Goal: Information Seeking & Learning: Check status

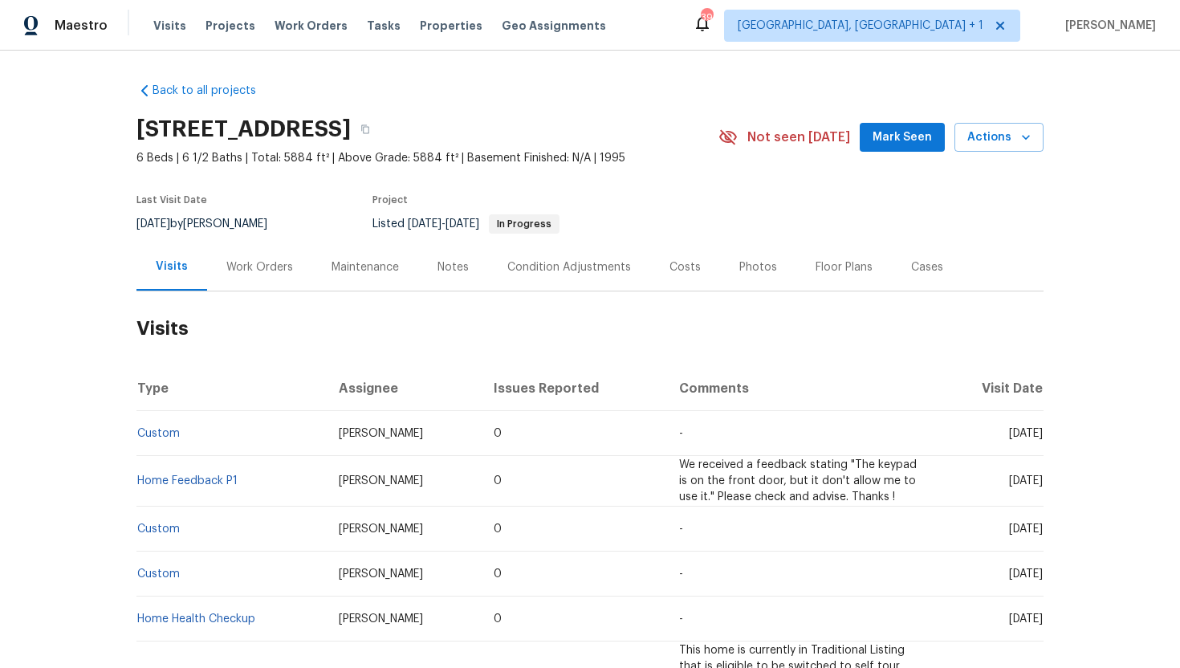
drag, startPoint x: 976, startPoint y: 436, endPoint x: 1041, endPoint y: 436, distance: 65.0
click at [1041, 436] on span "Tue, Aug 26 2025" at bounding box center [1026, 433] width 34 height 11
copy span "Aug 26 2025"
click at [253, 268] on div "Work Orders" at bounding box center [259, 267] width 67 height 16
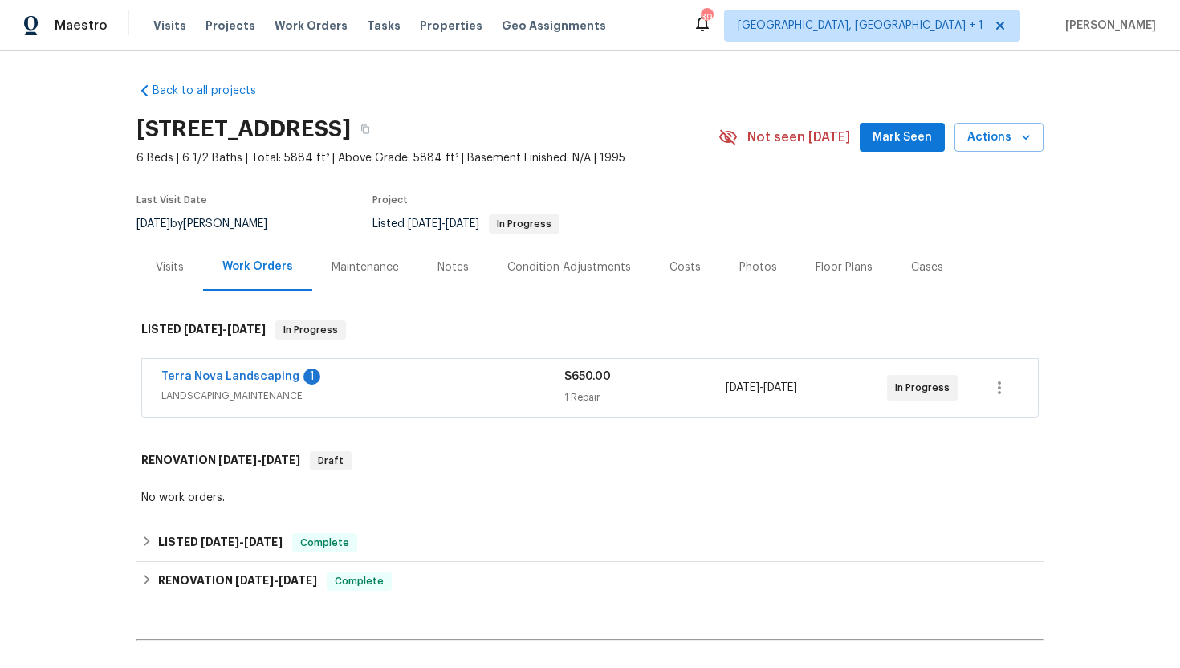
click at [322, 400] on span "LANDSCAPING_MAINTENANCE" at bounding box center [362, 396] width 403 height 16
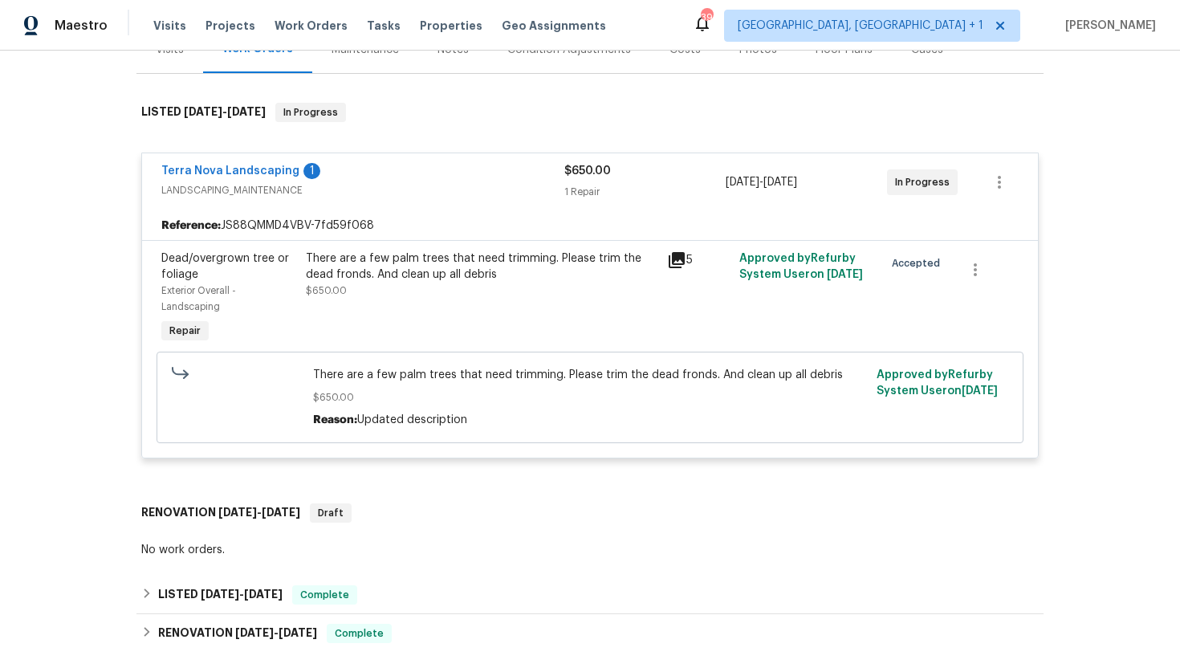
scroll to position [228, 0]
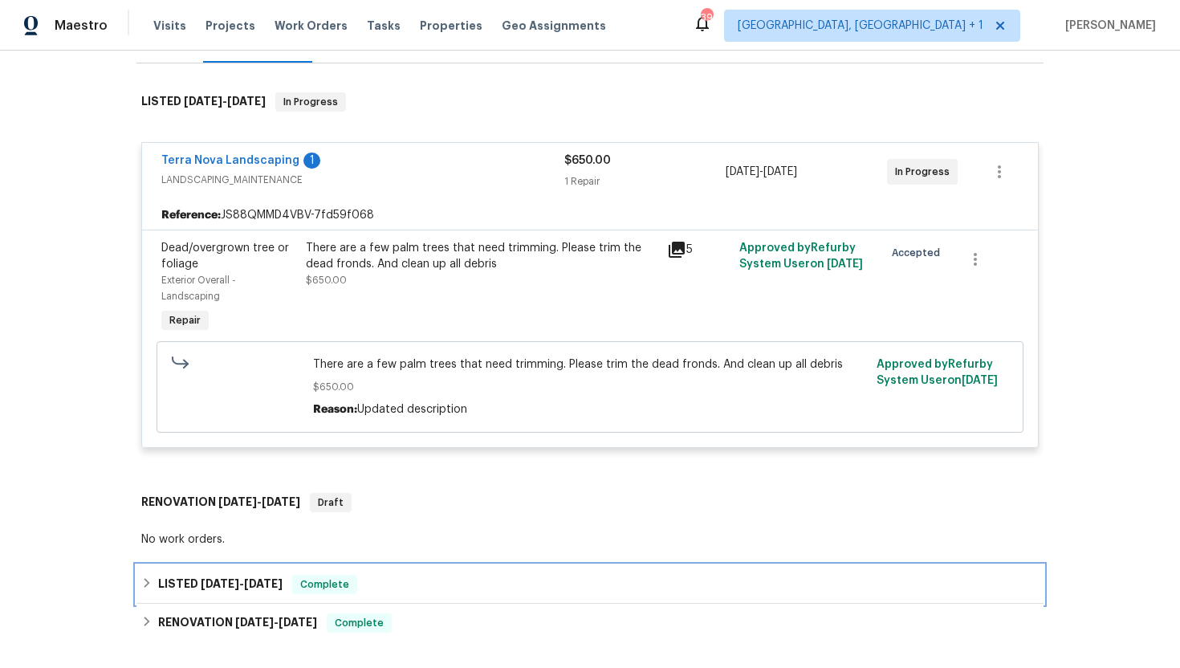
click at [273, 582] on span "3/4/25" at bounding box center [263, 583] width 39 height 11
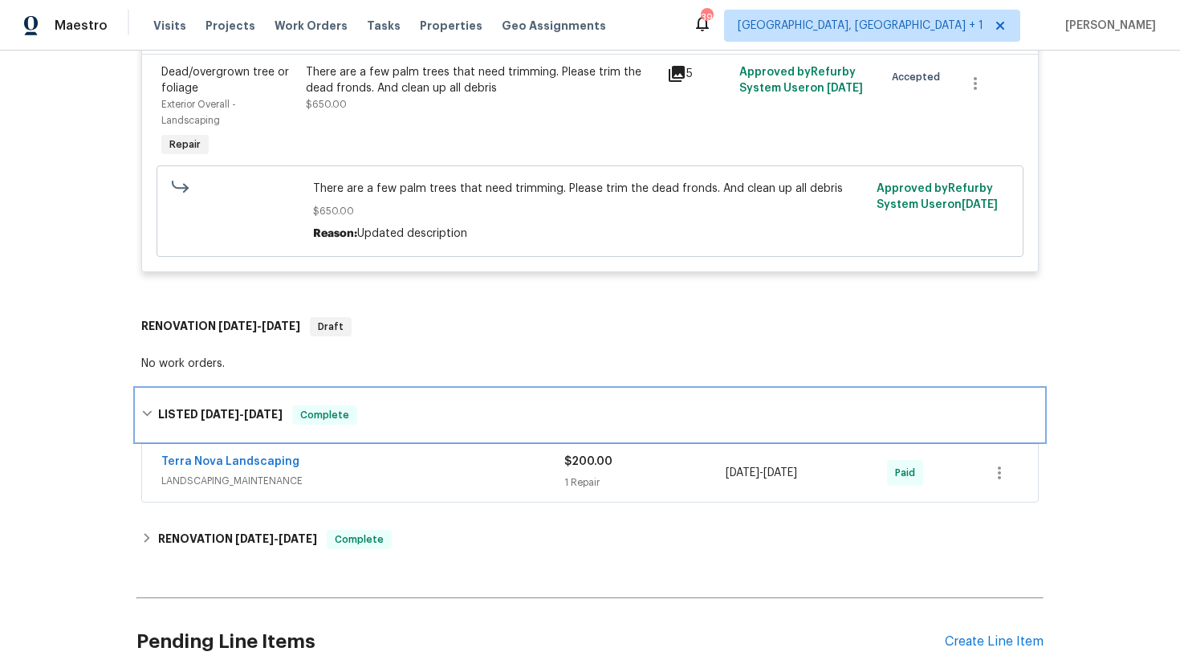
scroll to position [466, 0]
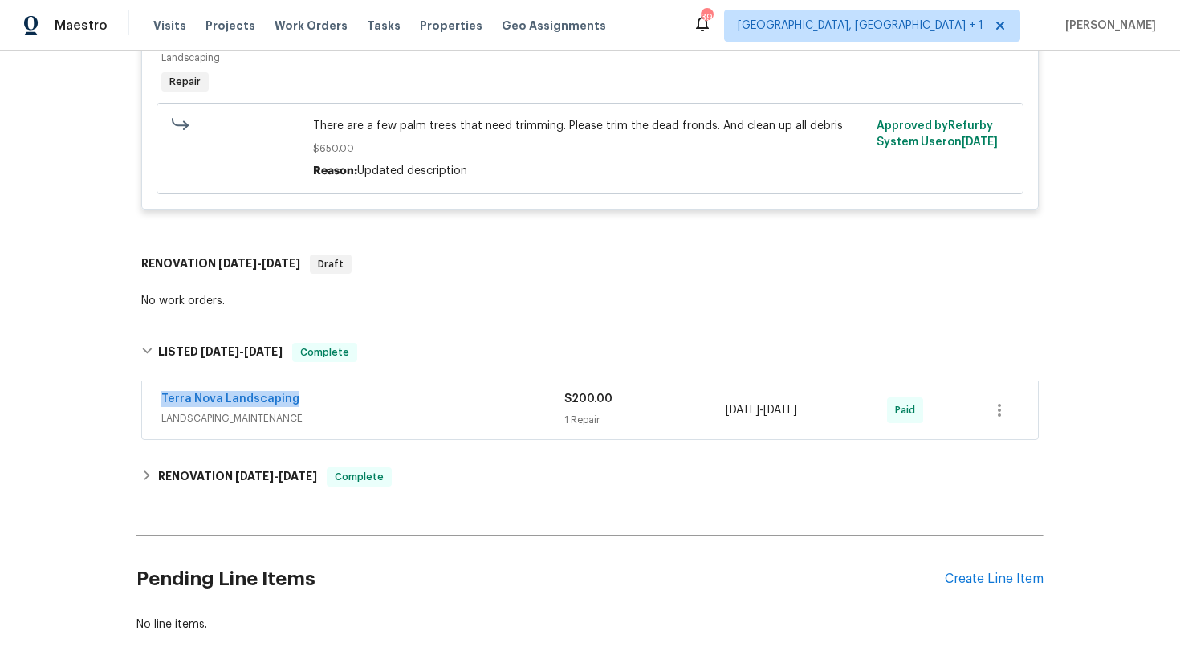
drag, startPoint x: 314, startPoint y: 400, endPoint x: 139, endPoint y: 397, distance: 175.0
click at [139, 397] on div "Terra Nova Landscaping LANDSCAPING_MAINTENANCE $200.00 1 Repair 3/4/2025 - 3/4/…" at bounding box center [589, 411] width 907 height 67
copy link "Terra Nova Landscaping"
drag, startPoint x: 835, startPoint y: 414, endPoint x: 716, endPoint y: 413, distance: 119.6
click at [716, 414] on div "Terra Nova Landscaping LANDSCAPING_MAINTENANCE $200.00 1 Repair 3/4/2025 - 3/4/…" at bounding box center [570, 410] width 819 height 39
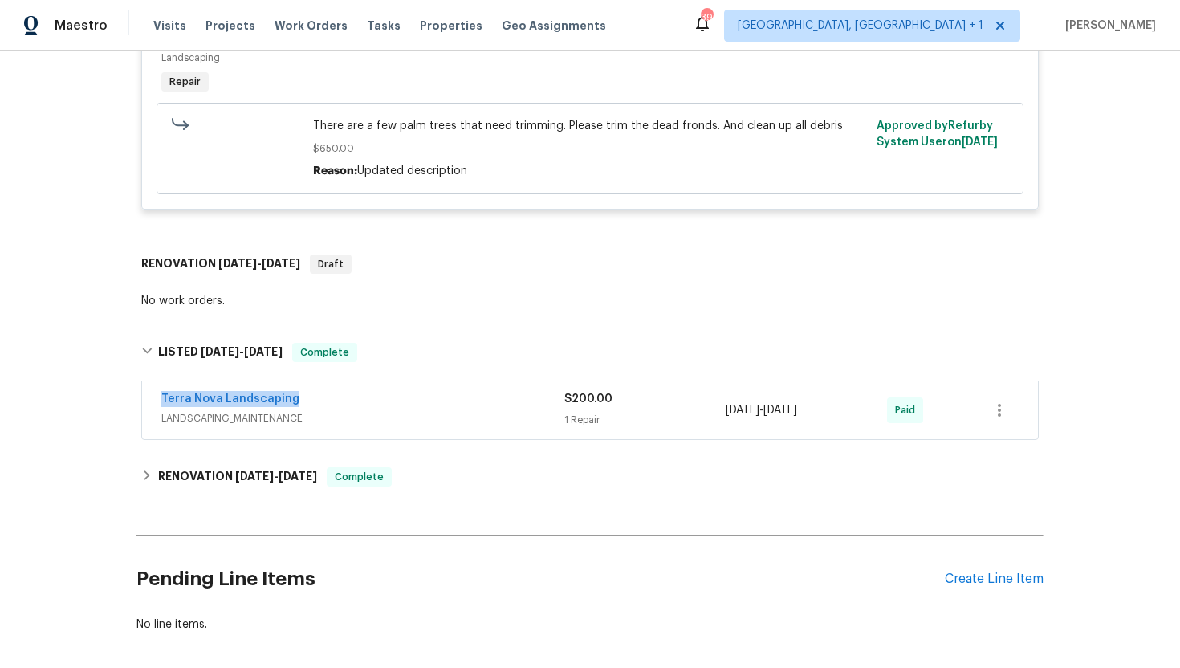
copy div "3/4/2025 - 3/4/2025"
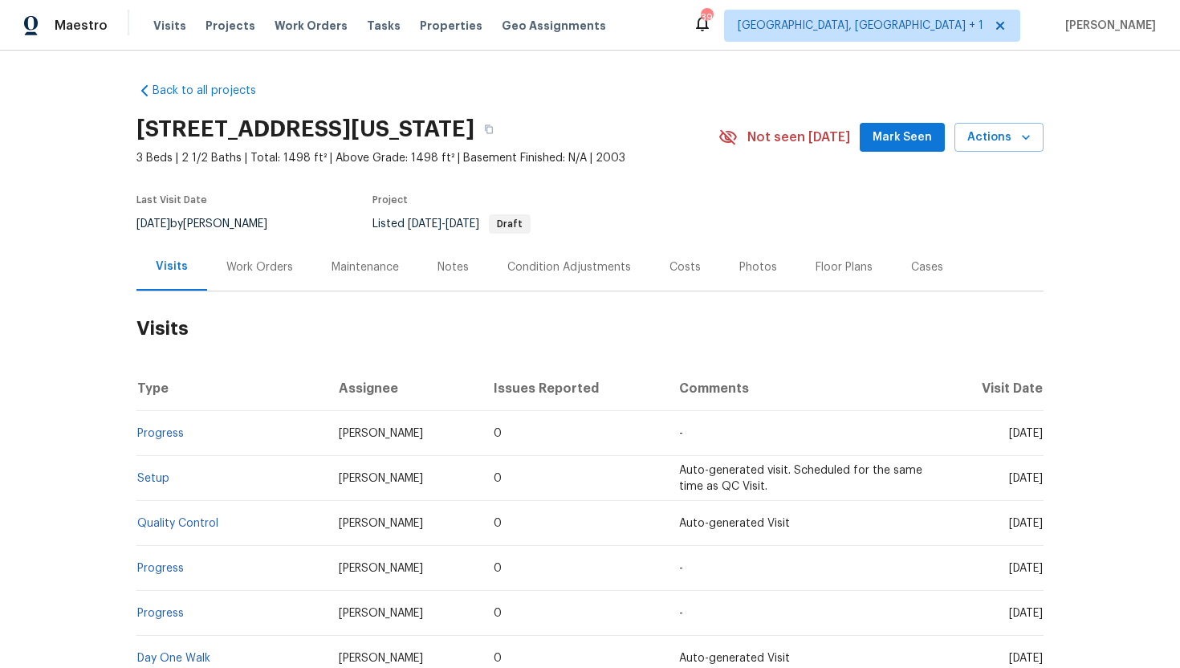
click at [251, 269] on div "Work Orders" at bounding box center [259, 267] width 67 height 16
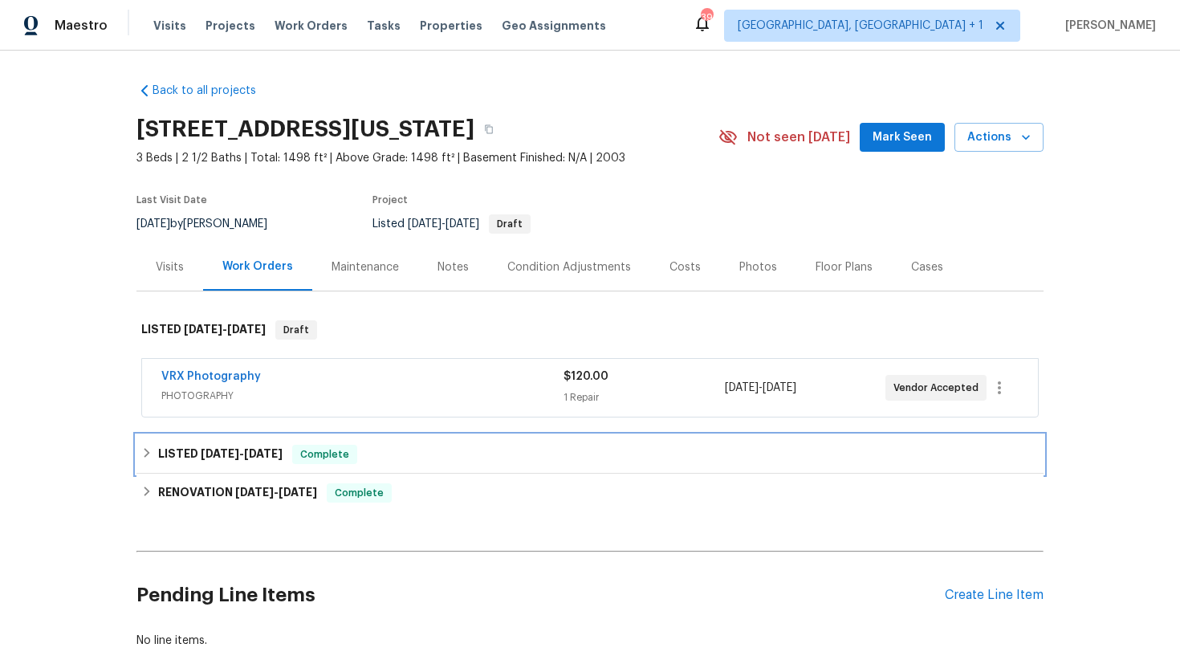
click at [275, 455] on span "9/10/25" at bounding box center [263, 453] width 39 height 11
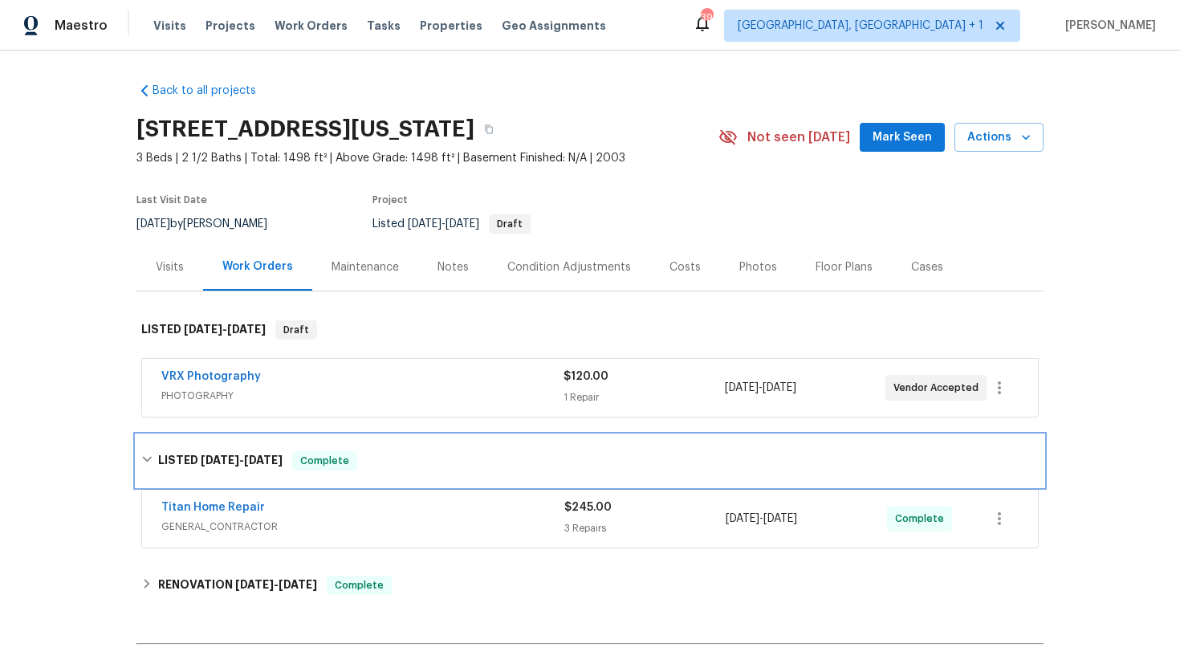
scroll to position [43, 0]
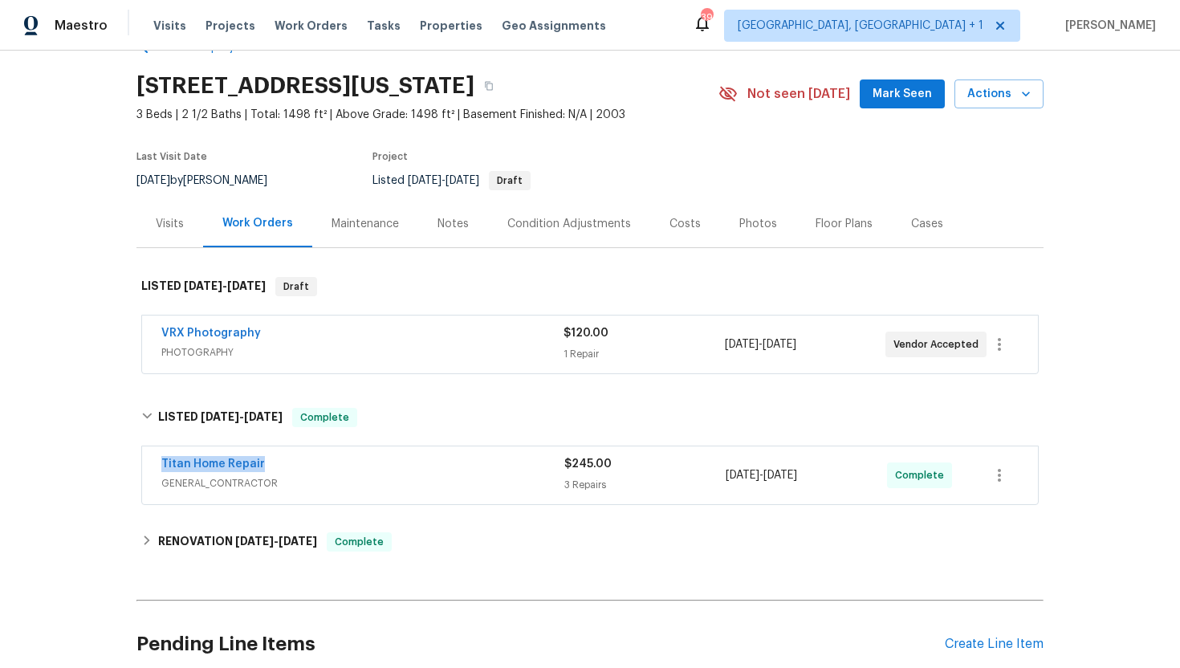
drag, startPoint x: 276, startPoint y: 465, endPoint x: 100, endPoint y: 464, distance: 175.8
click at [100, 465] on div "Back to all projects 2329 Lexus Dr, Colorado Springs, CO 80910 3 Beds | 2 1/2 B…" at bounding box center [590, 359] width 1180 height 617
copy link "Titan Home Repair"
drag, startPoint x: 841, startPoint y: 480, endPoint x: 724, endPoint y: 480, distance: 117.2
click at [724, 480] on div "Titan Home Repair GENERAL_CONTRACTOR $245.00 3 Repairs 9/7/2025 - 9/10/2025 Com…" at bounding box center [570, 475] width 819 height 39
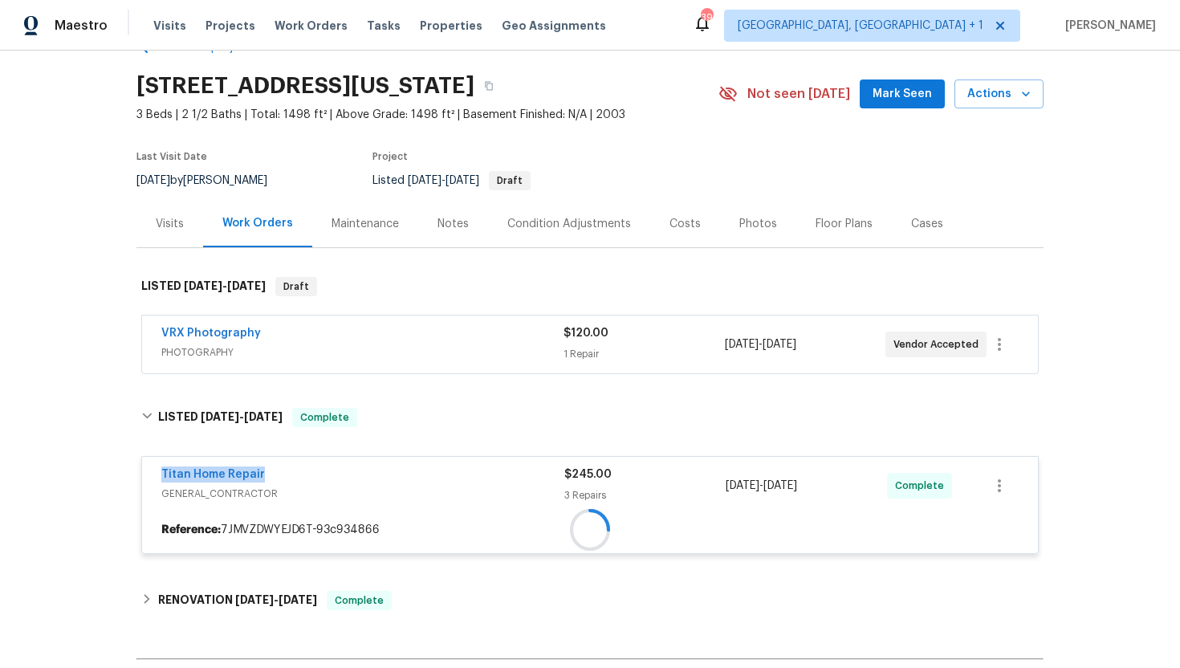
copy div "9/7/2025 - 9/10/2025"
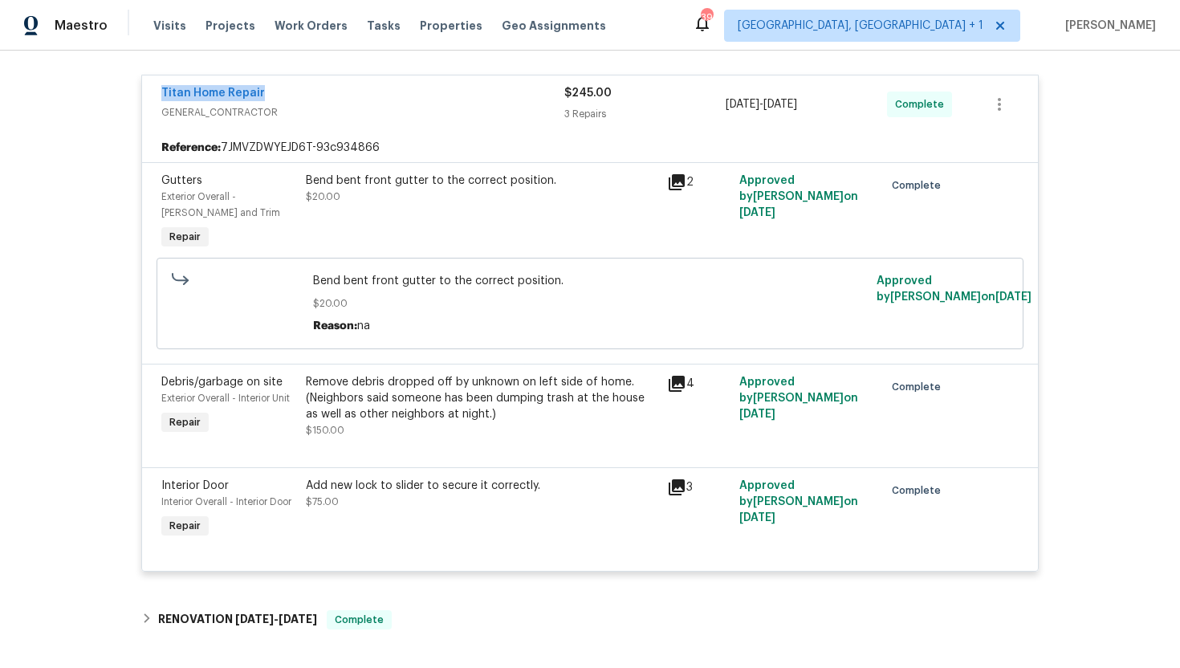
scroll to position [573, 0]
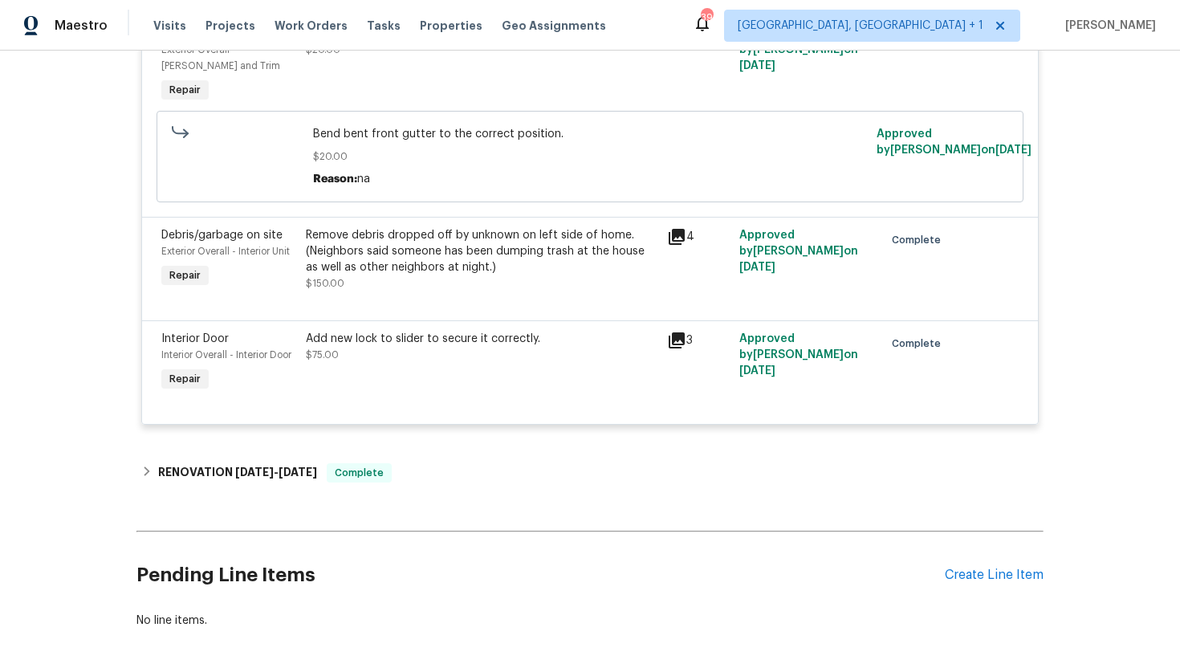
click at [323, 498] on div "Back to all projects 2329 Lexus Dr, Colorado Springs, CO 80910 3 Beds | 2 1/2 B…" at bounding box center [589, 69] width 907 height 1144
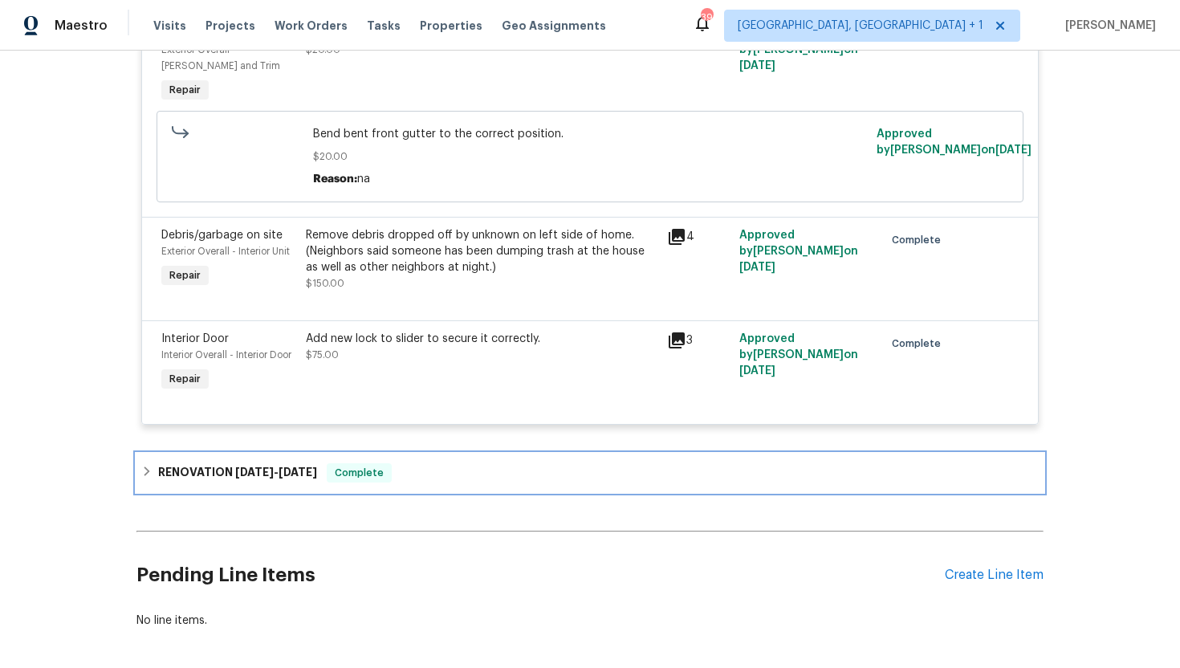
click at [323, 470] on div "RENOVATION 8/27/25 - 9/5/25 Complete" at bounding box center [589, 472] width 897 height 19
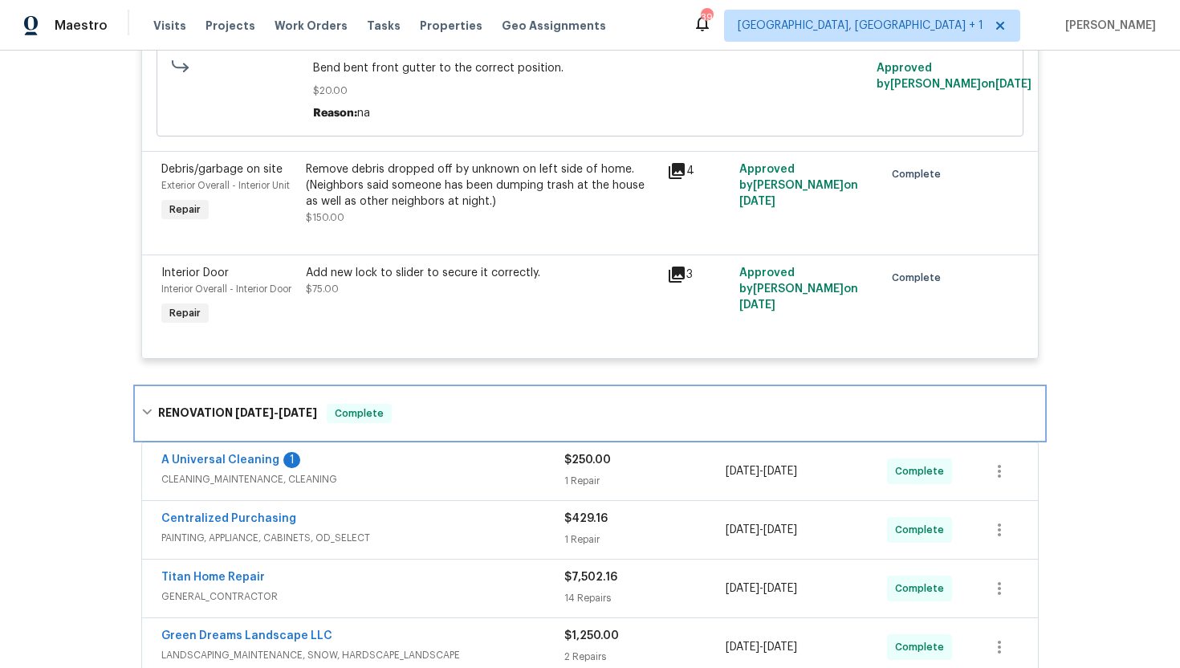
scroll to position [679, 0]
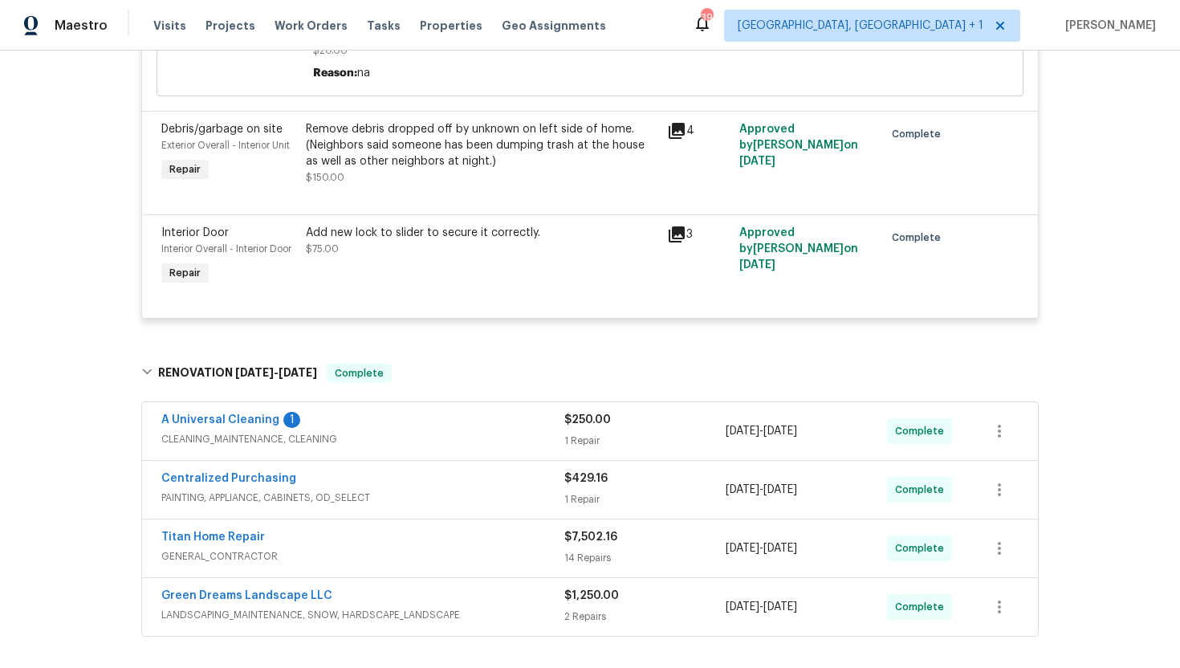
click at [400, 425] on div "A Universal Cleaning 1" at bounding box center [362, 421] width 403 height 19
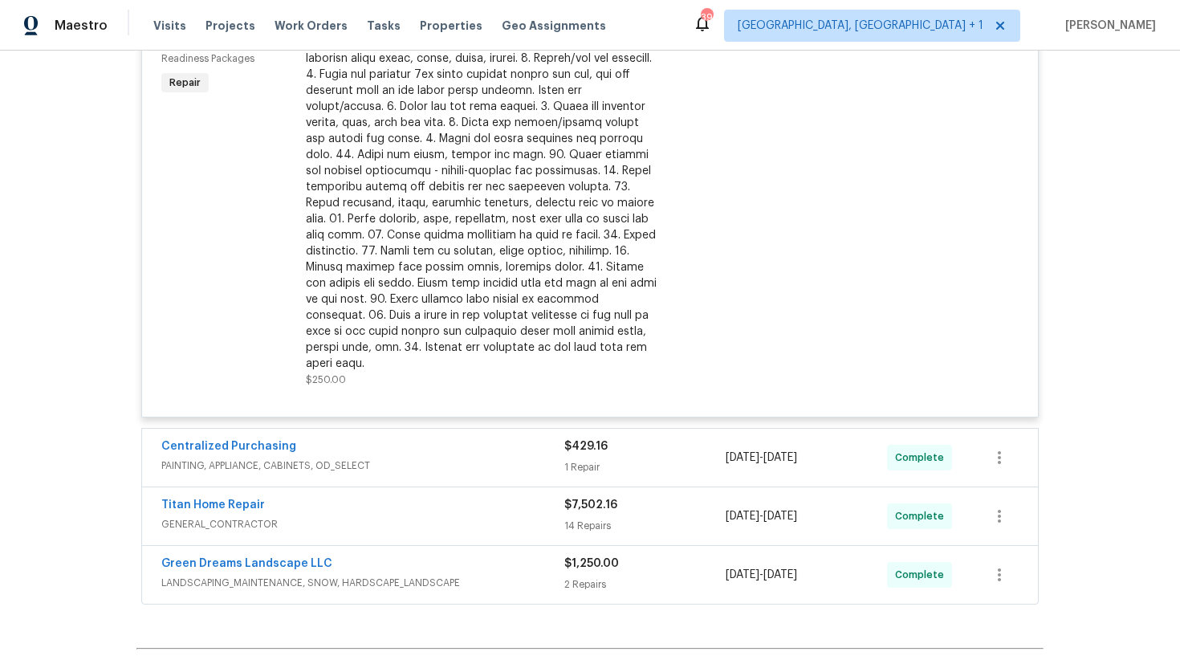
scroll to position [1345, 0]
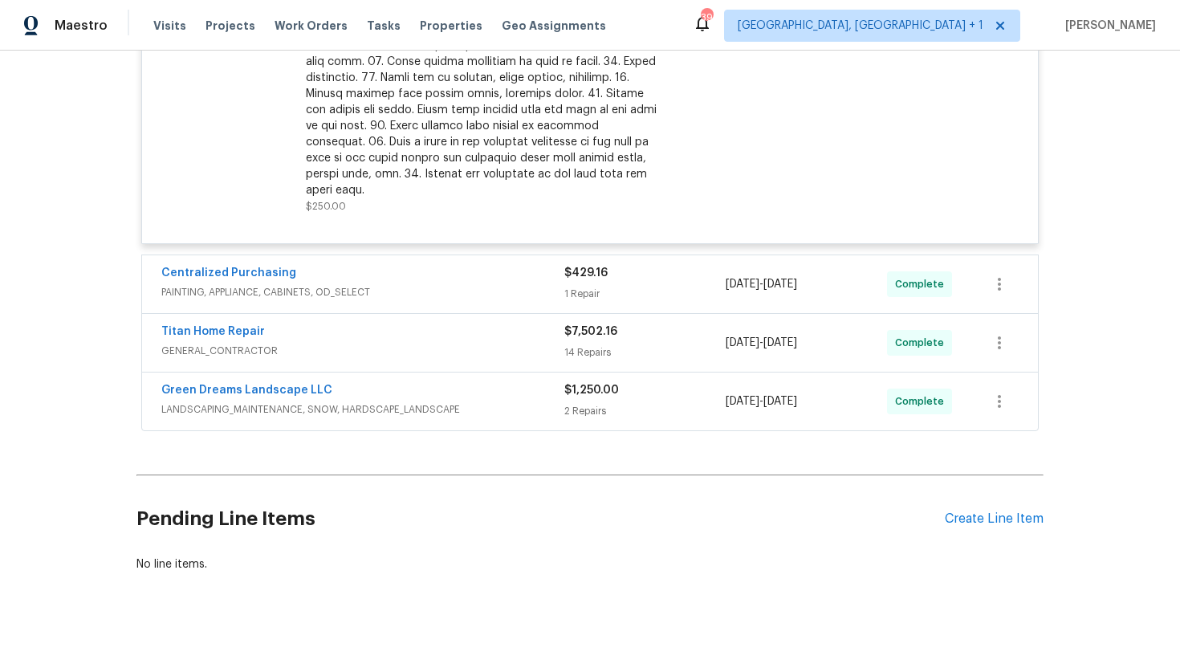
click at [433, 284] on span "PAINTING, APPLIANCE, CABINETS, OD_SELECT" at bounding box center [362, 292] width 403 height 16
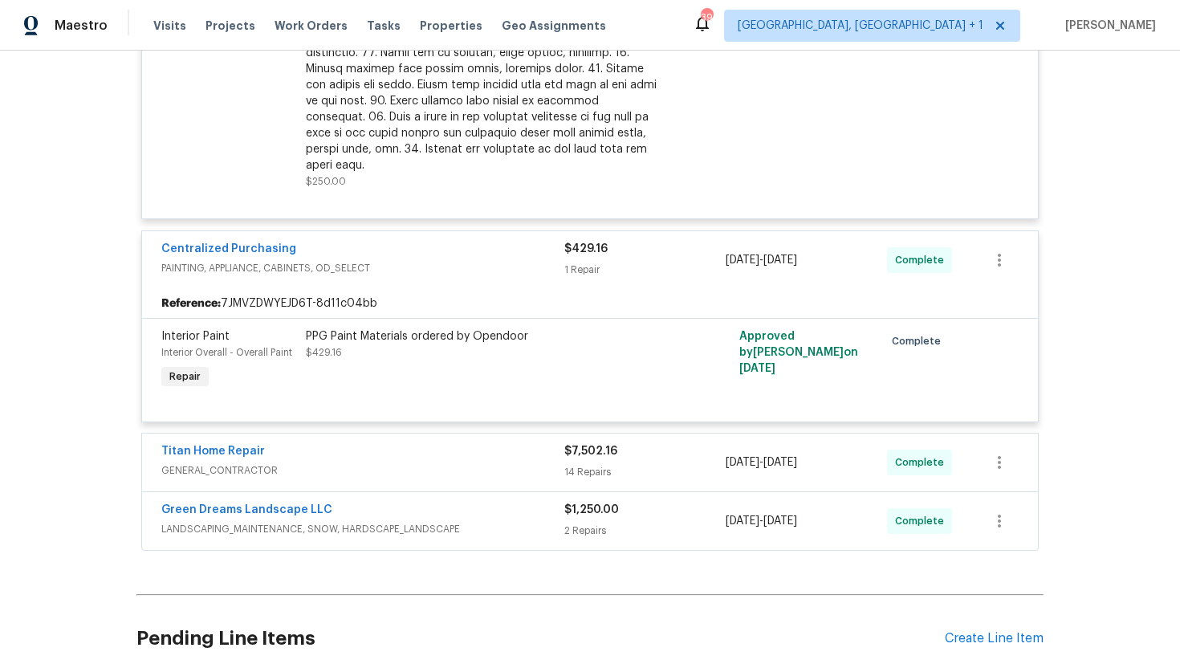
scroll to position [1372, 0]
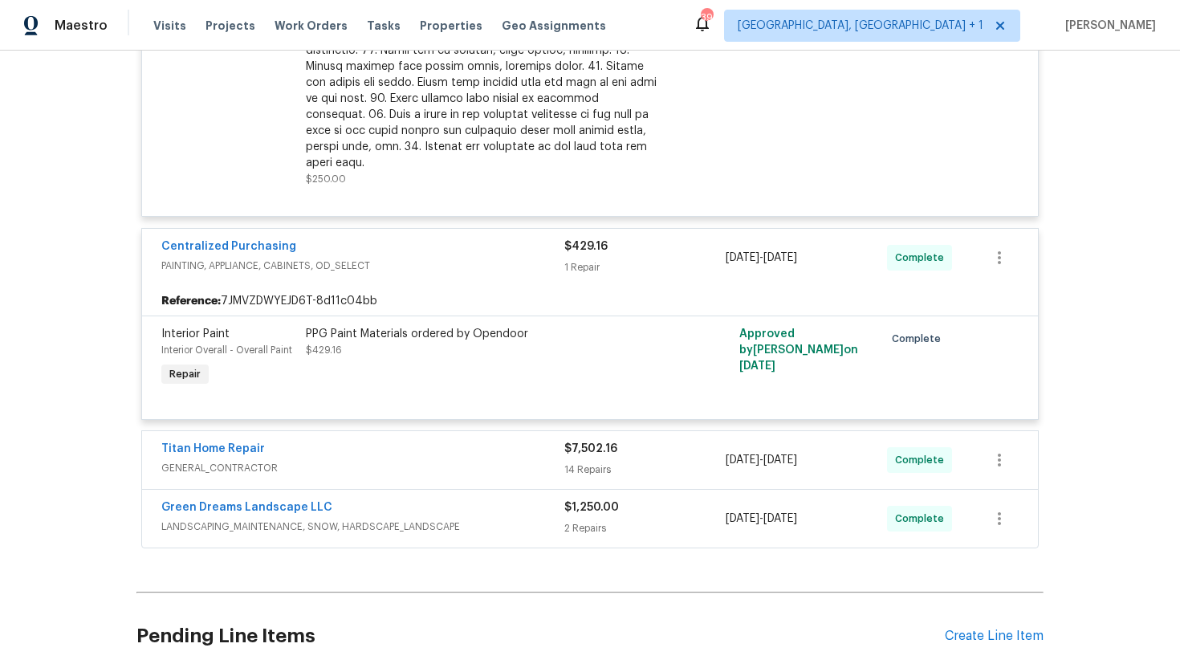
click at [501, 460] on span "GENERAL_CONTRACTOR" at bounding box center [362, 468] width 403 height 16
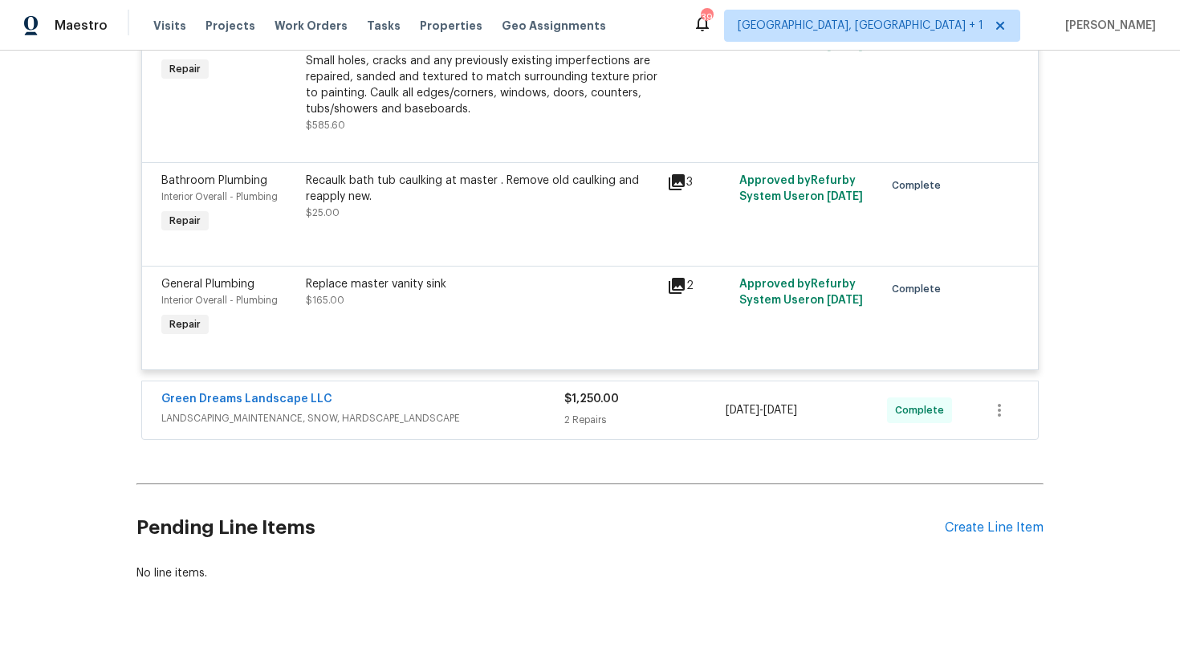
scroll to position [3355, 0]
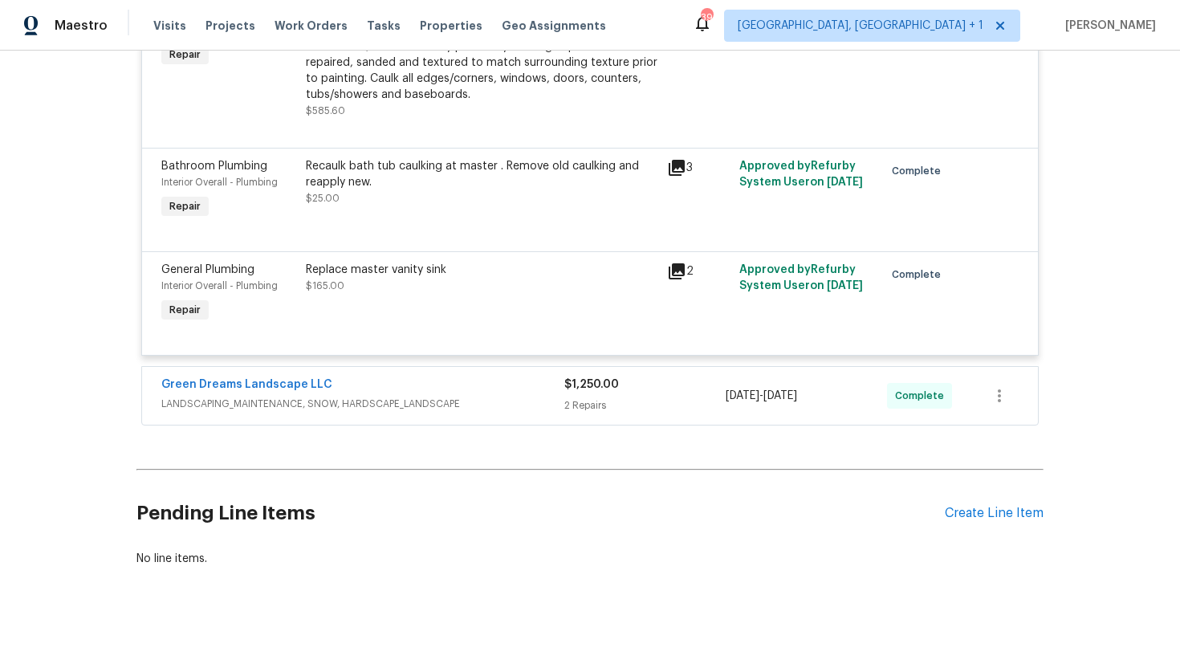
click at [444, 397] on span "LANDSCAPING_MAINTENANCE, SNOW, HARDSCAPE_LANDSCAPE" at bounding box center [362, 404] width 403 height 16
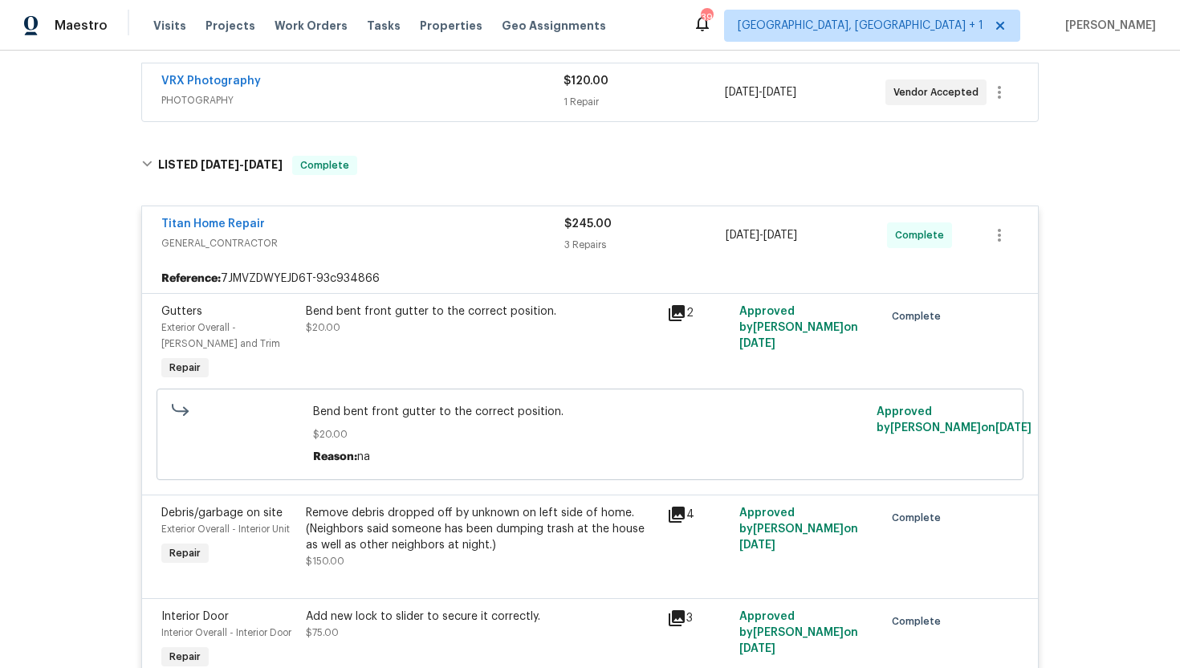
scroll to position [223, 0]
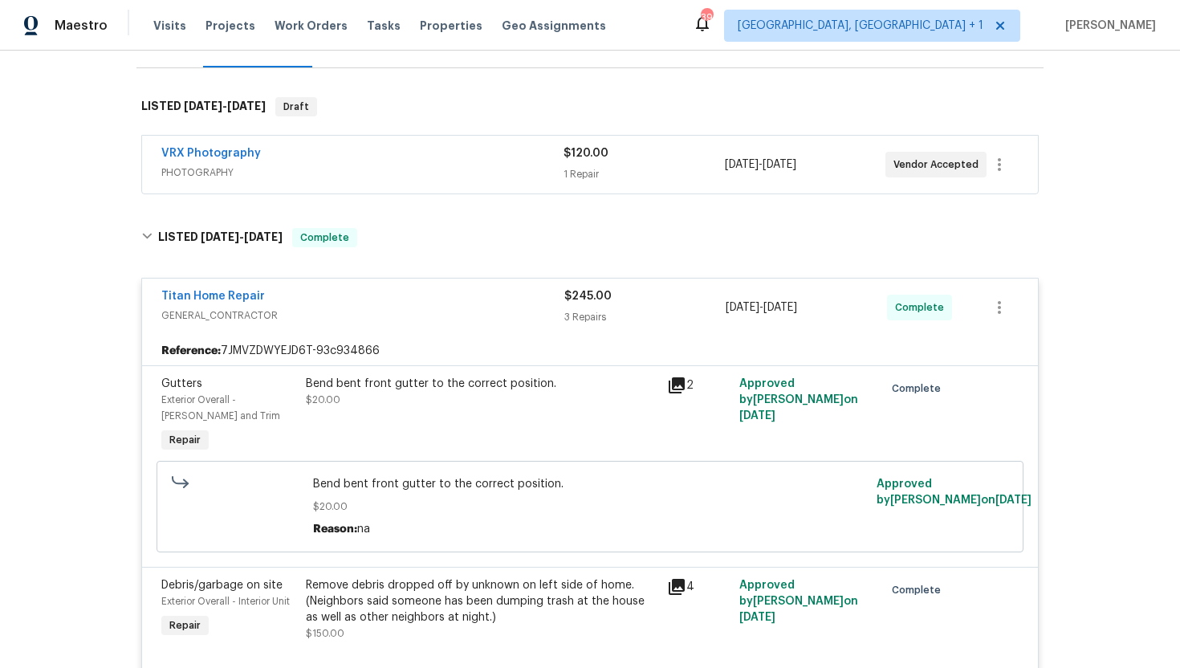
click at [311, 173] on span "PHOTOGRAPHY" at bounding box center [362, 173] width 402 height 16
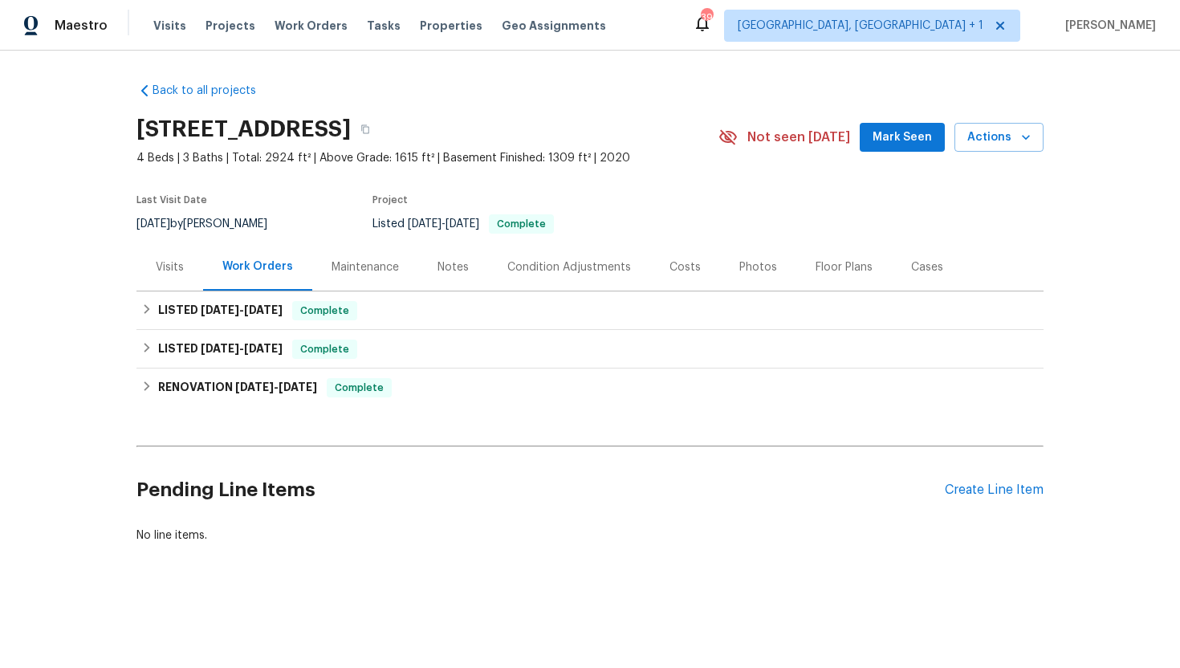
click at [175, 271] on div "Visits" at bounding box center [170, 267] width 28 height 16
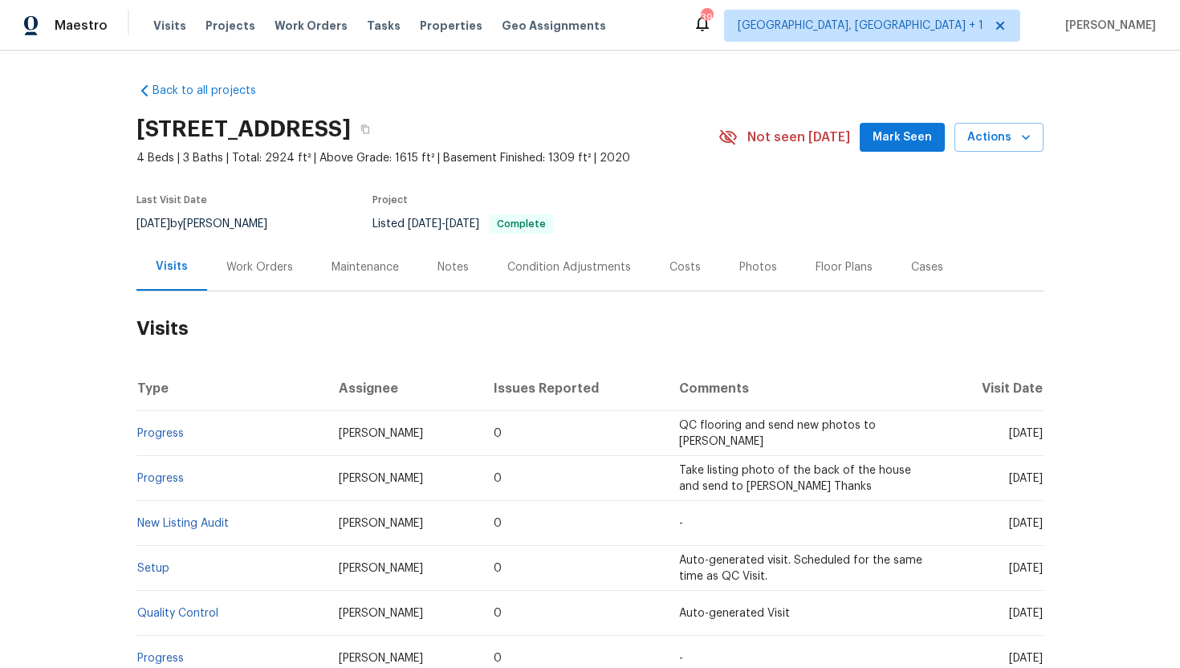
click at [279, 255] on div "Work Orders" at bounding box center [259, 266] width 105 height 47
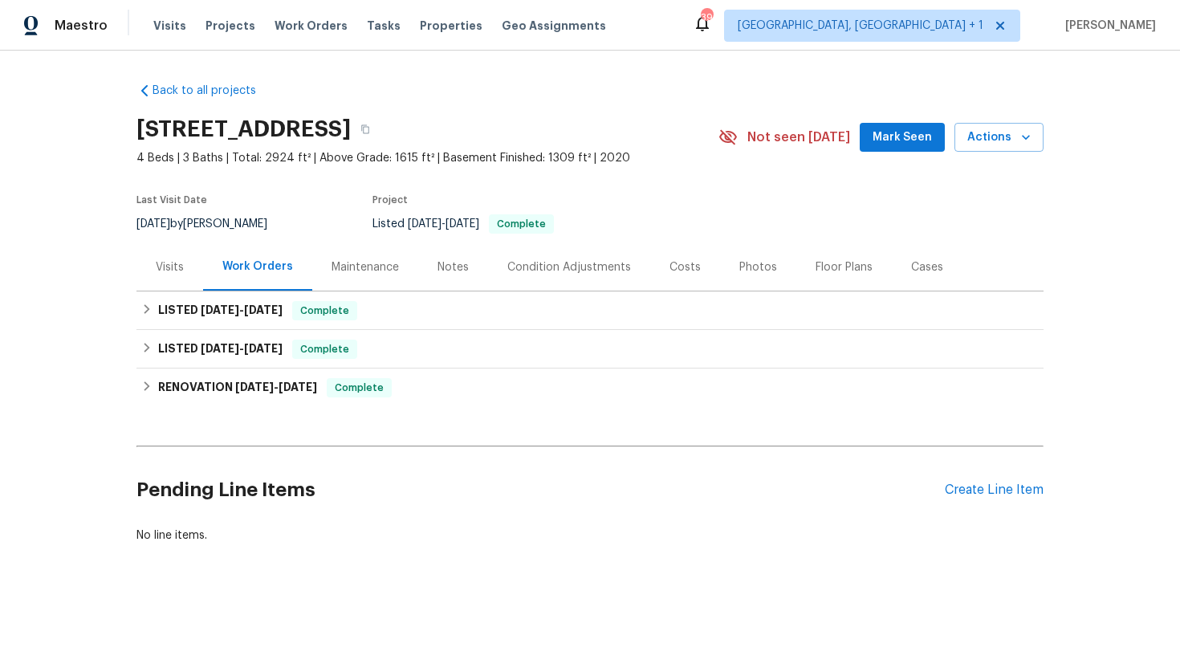
click at [183, 270] on div "Visits" at bounding box center [169, 266] width 67 height 47
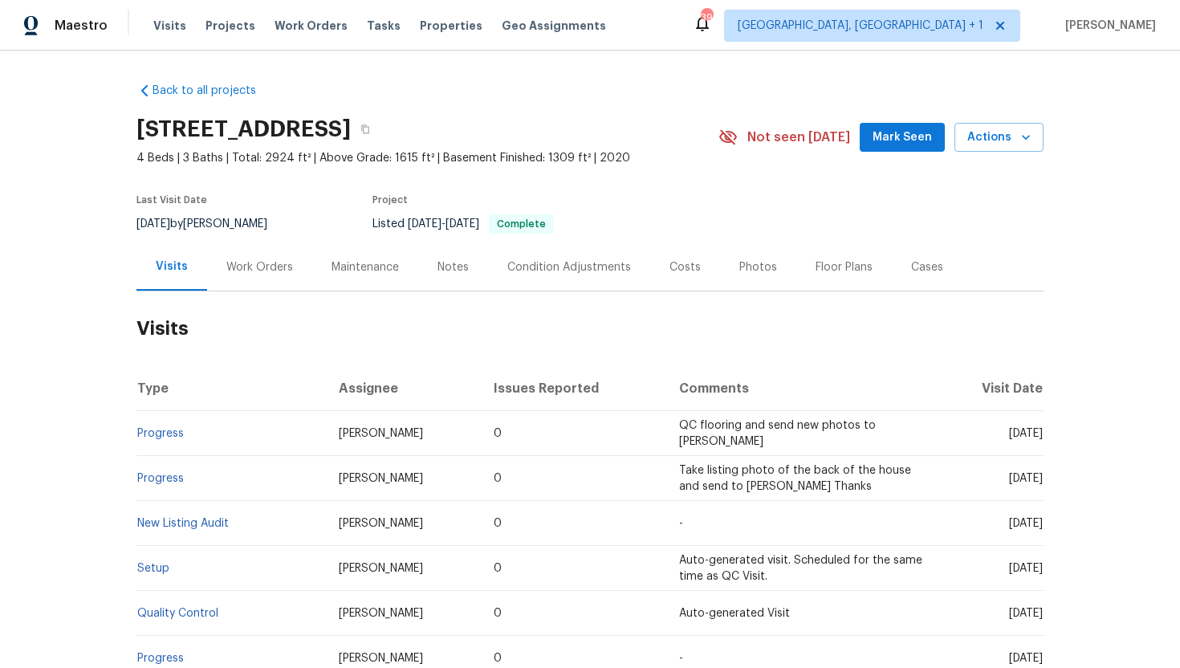
click at [258, 262] on div "Work Orders" at bounding box center [259, 267] width 67 height 16
